Goal: Task Accomplishment & Management: Manage account settings

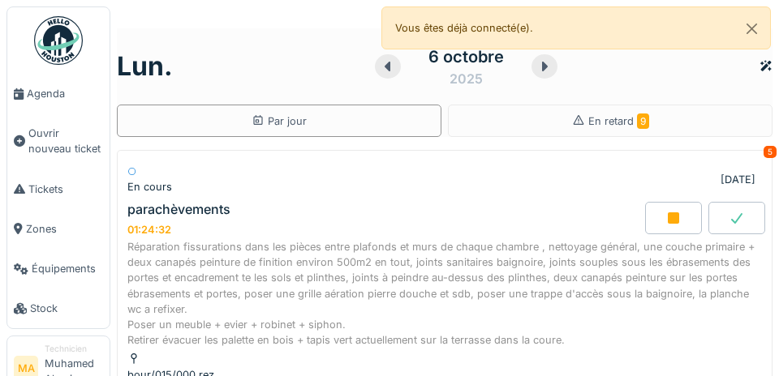
click at [20, 89] on li "Agenda" at bounding box center [58, 93] width 89 height 15
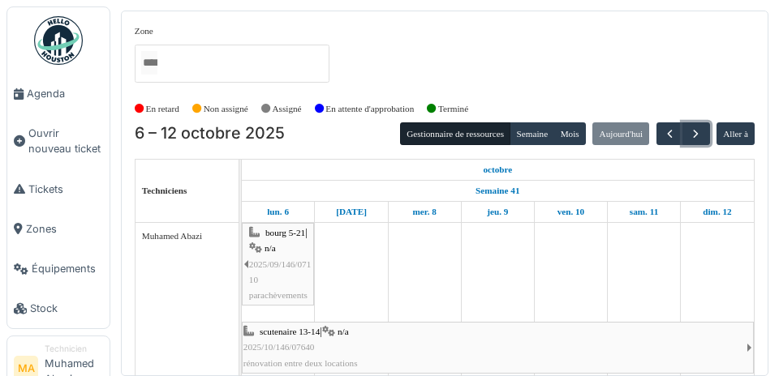
click at [702, 135] on button "button" at bounding box center [695, 134] width 27 height 24
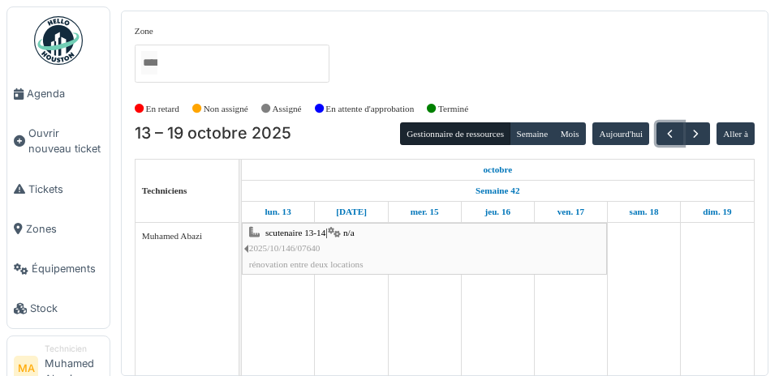
click at [667, 129] on span "button" at bounding box center [670, 134] width 14 height 14
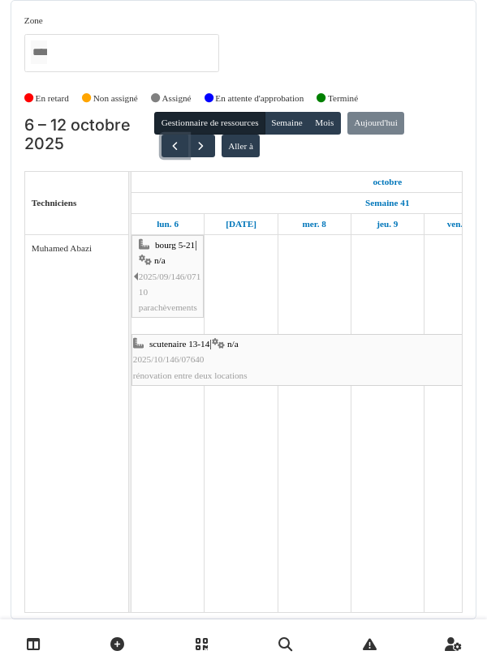
scroll to position [62, 0]
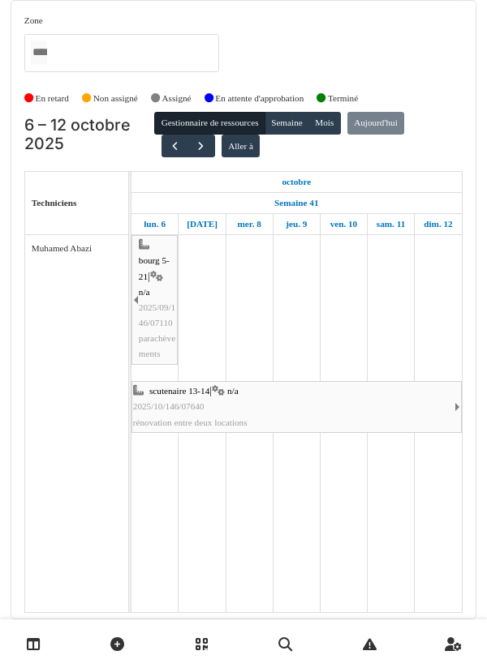
click at [39, 376] on icon at bounding box center [34, 644] width 14 height 14
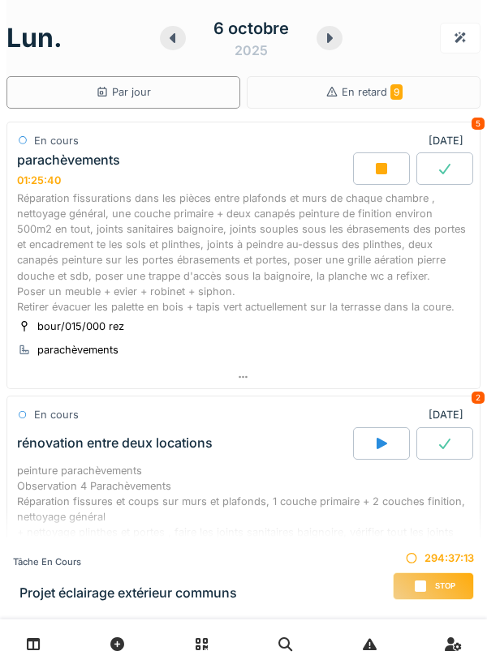
click at [333, 44] on icon at bounding box center [329, 38] width 16 height 13
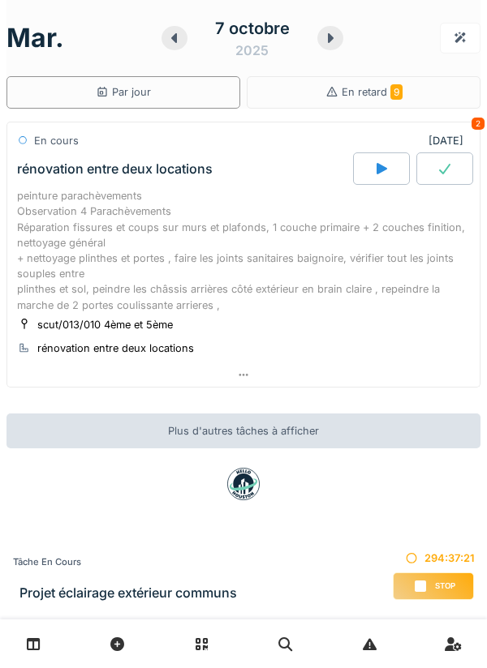
click at [331, 46] on div at bounding box center [330, 38] width 26 height 24
click at [330, 38] on icon at bounding box center [331, 38] width 6 height 10
click at [198, 247] on div "peinture parachèvements Observation 4 Parachèvements Réparation fissures et cou…" at bounding box center [243, 250] width 453 height 125
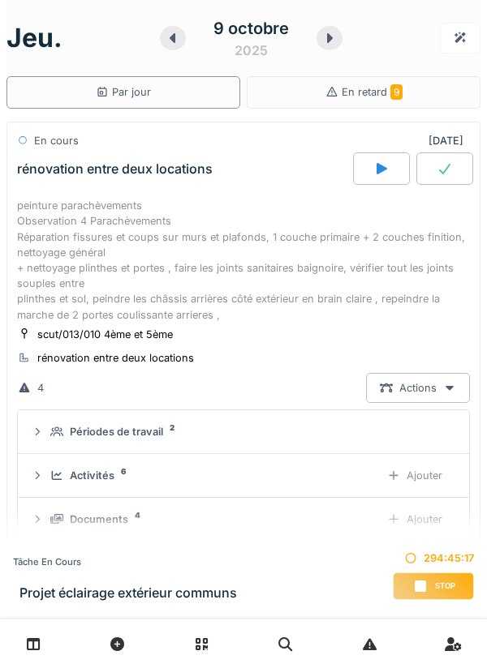
scroll to position [57, 0]
